Goal: Check status

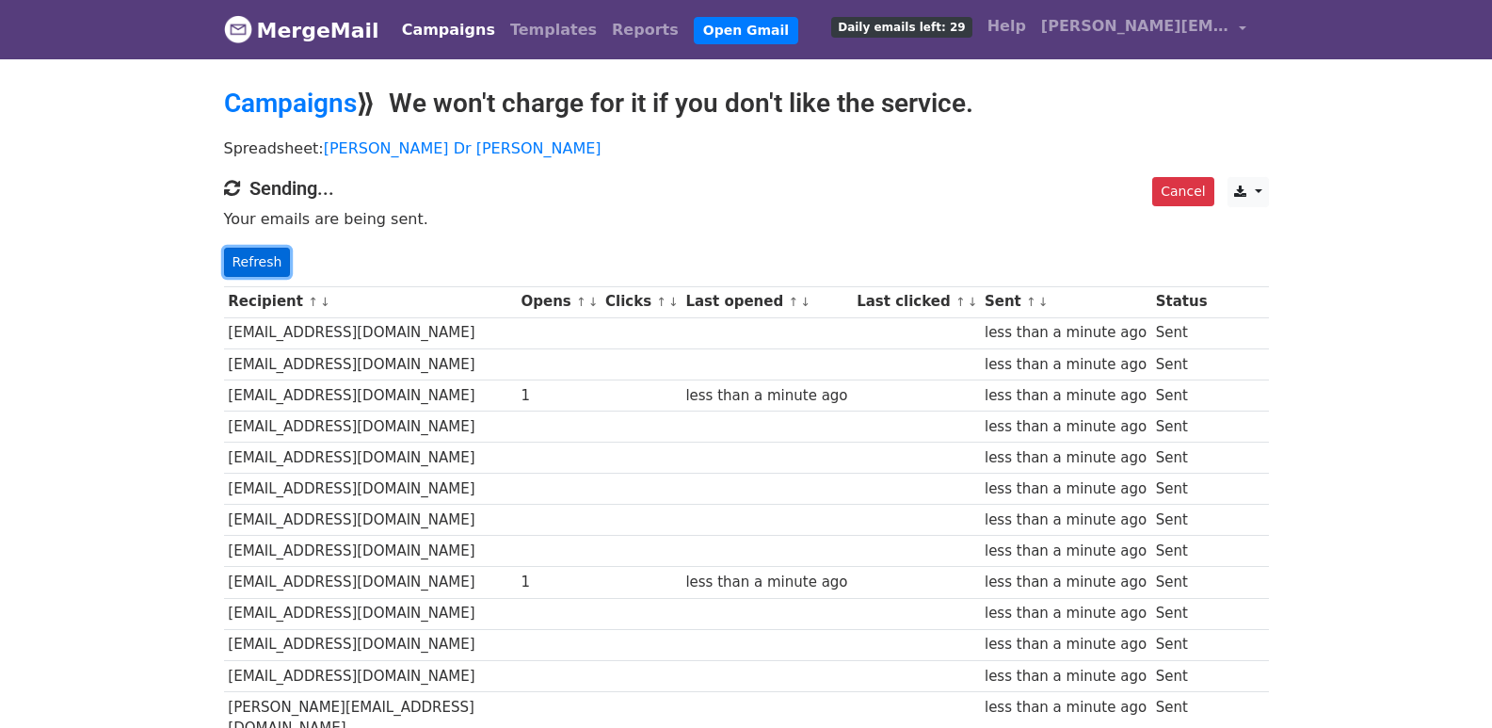
click at [240, 260] on link "Refresh" at bounding box center [257, 262] width 67 height 29
click at [268, 256] on link "Refresh" at bounding box center [257, 262] width 67 height 29
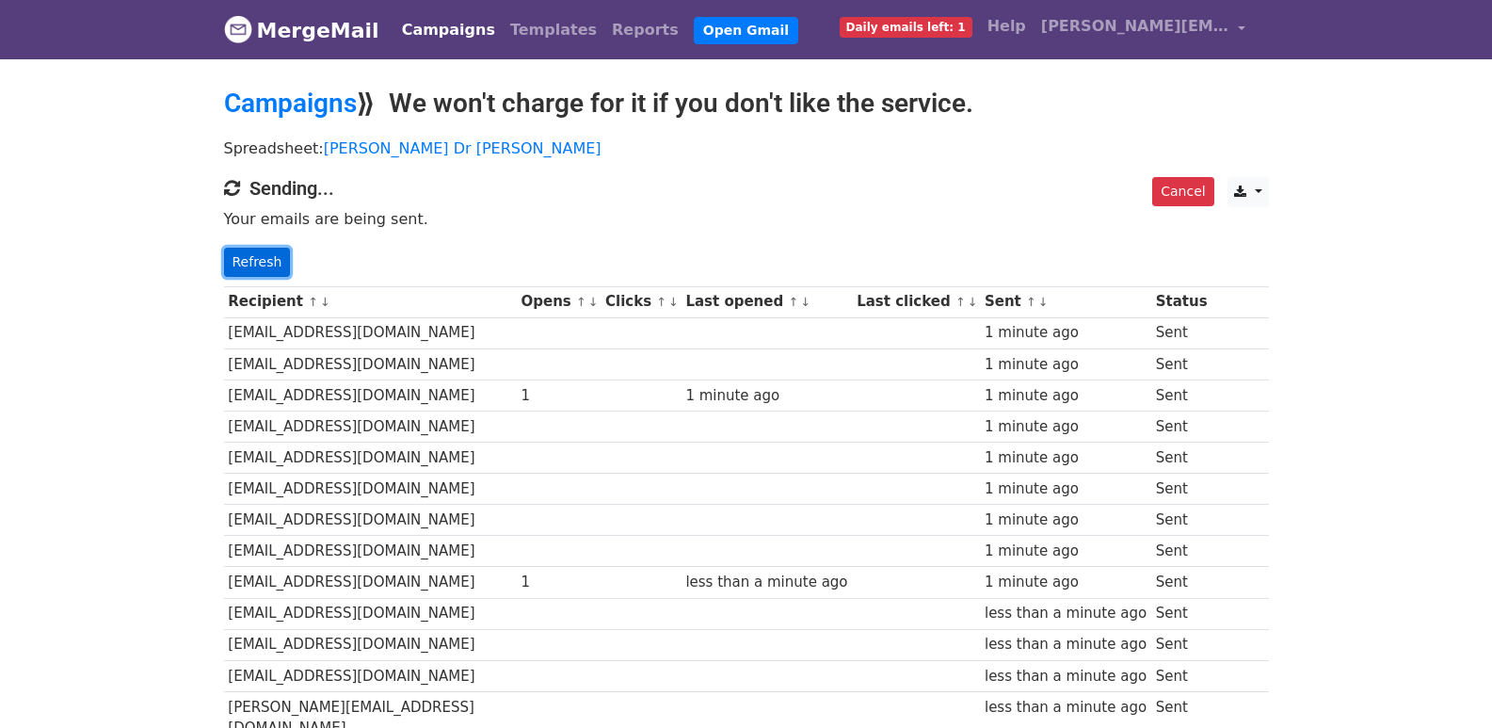
click at [236, 265] on link "Refresh" at bounding box center [257, 262] width 67 height 29
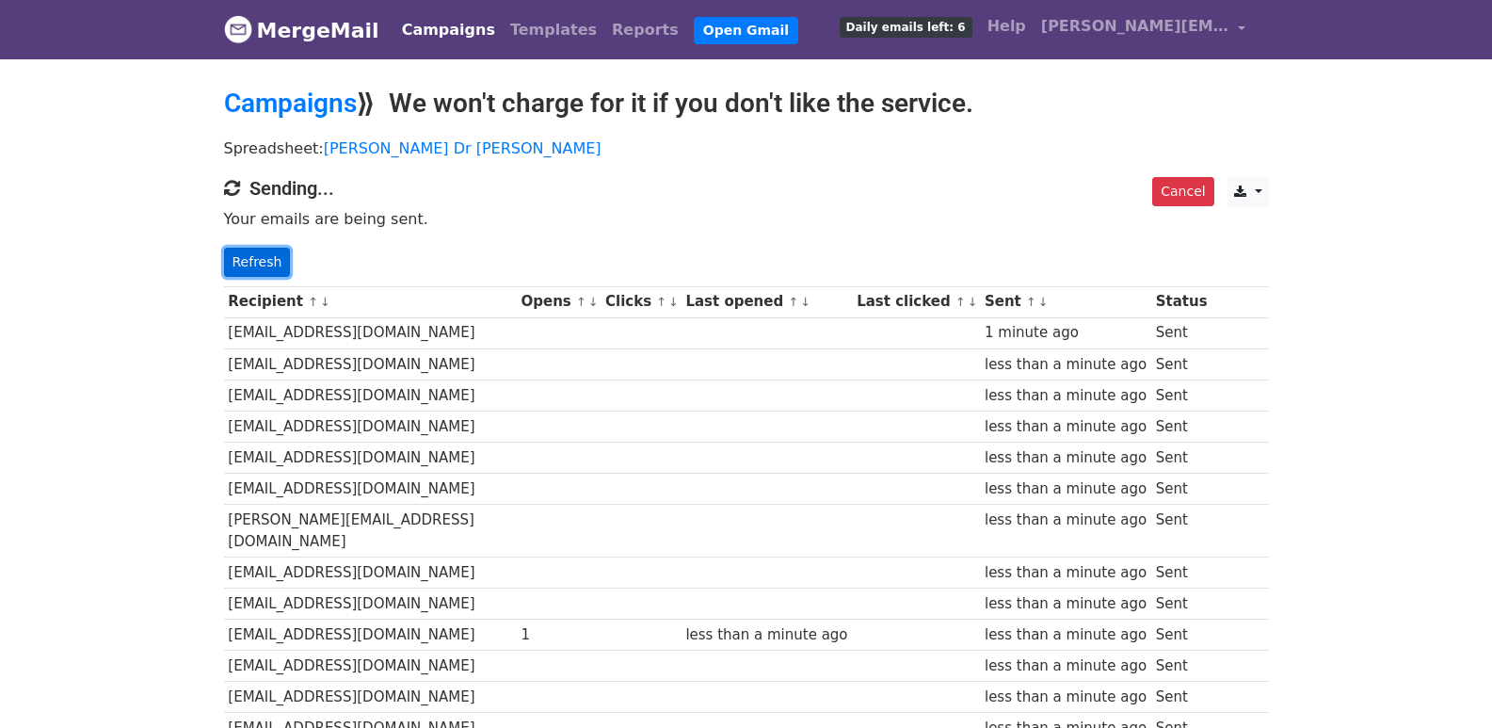
click at [264, 254] on link "Refresh" at bounding box center [257, 262] width 67 height 29
